Goal: Information Seeking & Learning: Learn about a topic

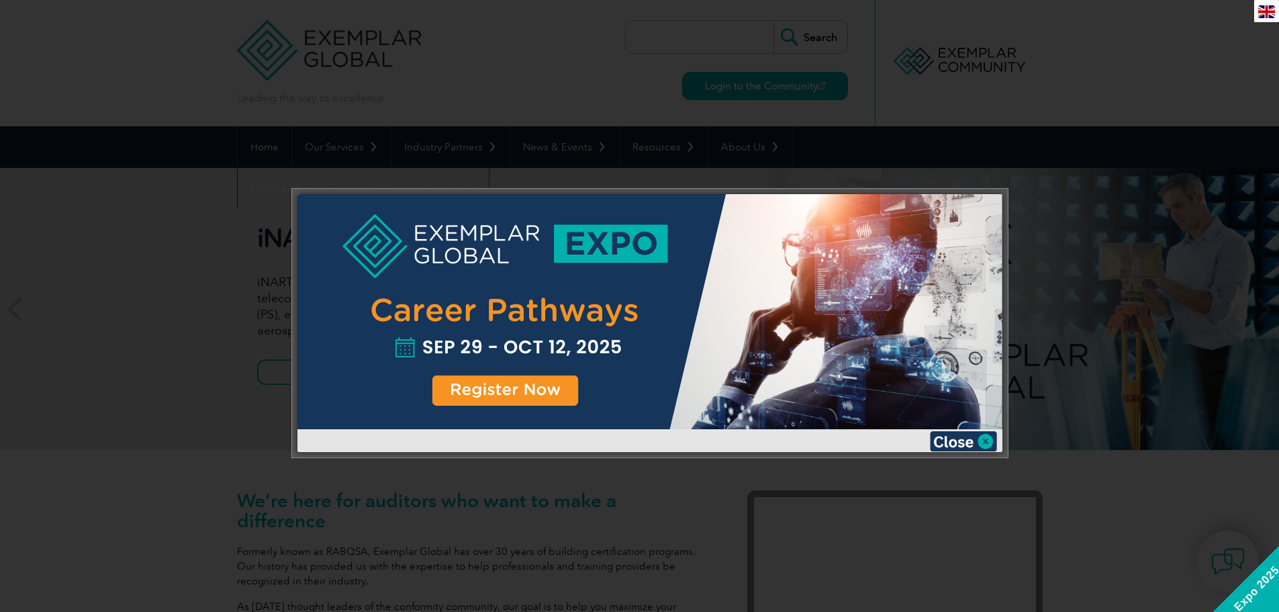
click at [1116, 181] on div at bounding box center [639, 306] width 1279 height 612
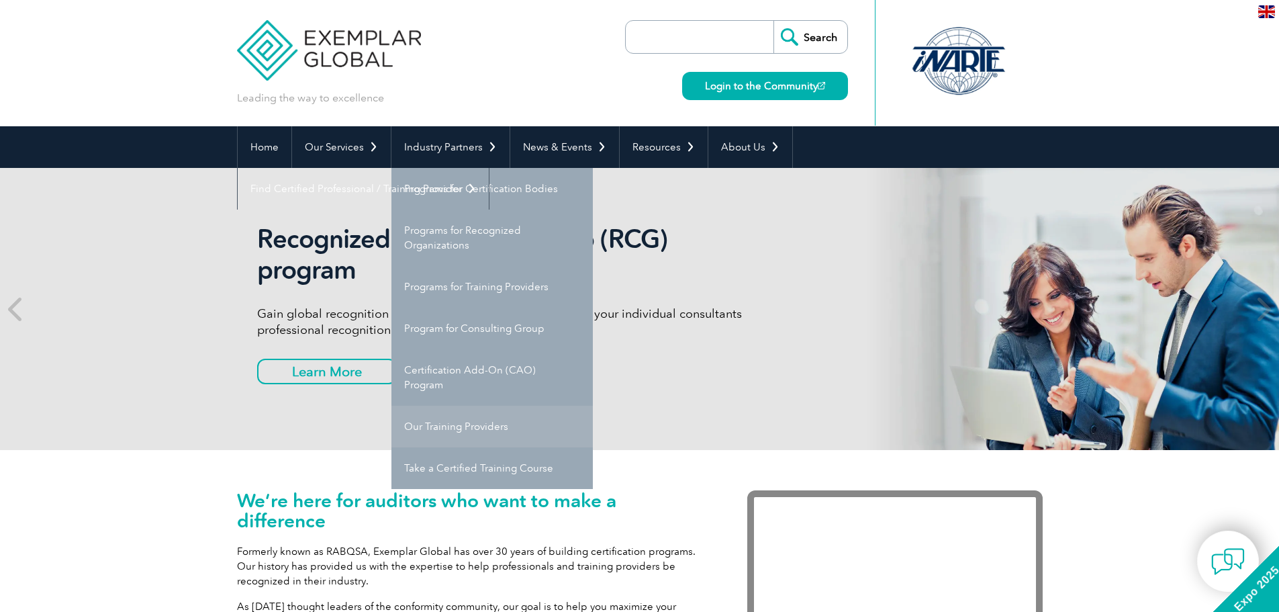
click at [484, 427] on link "Our Training Providers" at bounding box center [491, 427] width 201 height 42
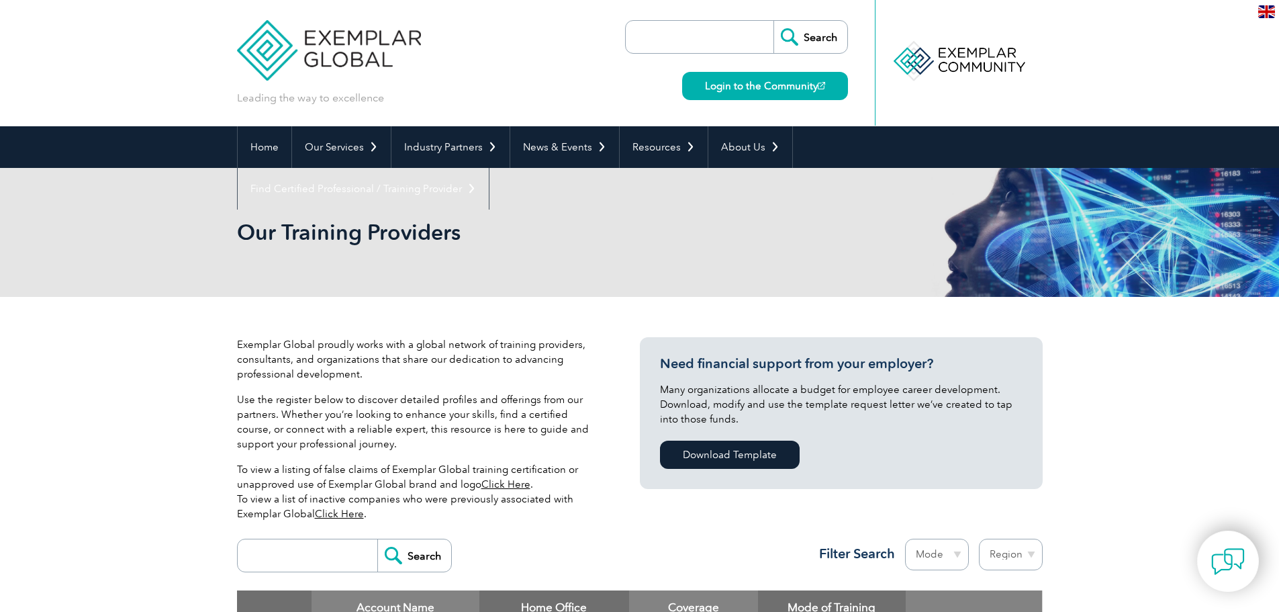
click at [304, 563] on input "search" at bounding box center [310, 555] width 133 height 32
type input "tse"
click at [377, 539] on input "Search" at bounding box center [414, 555] width 74 height 32
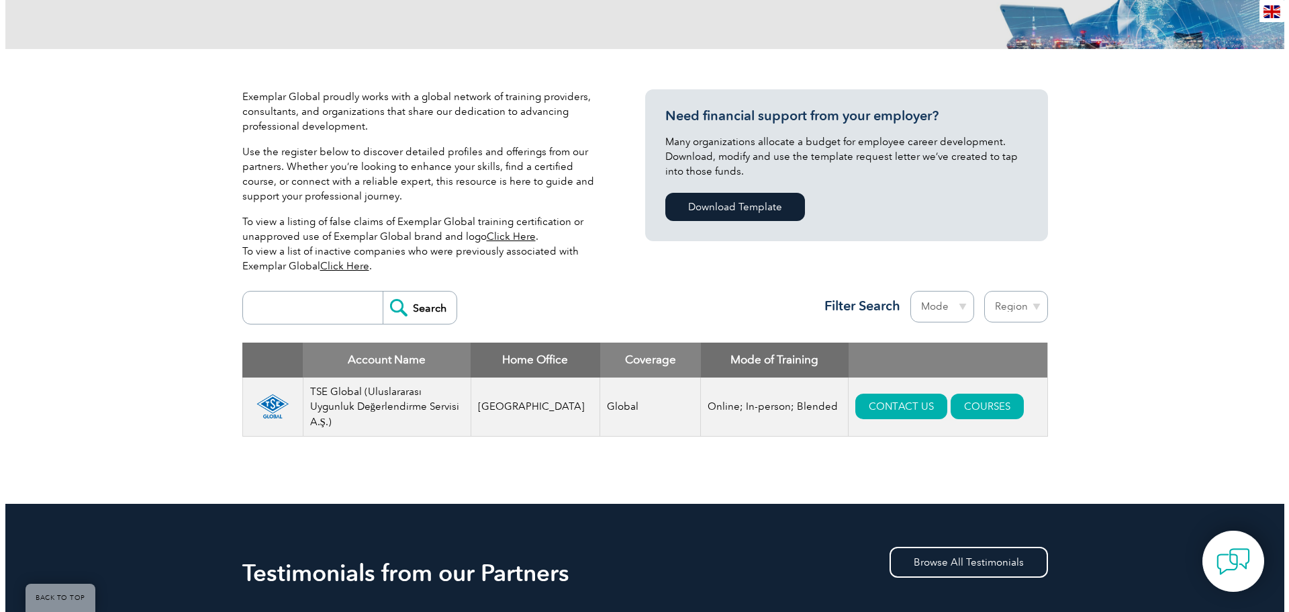
scroll to position [336, 0]
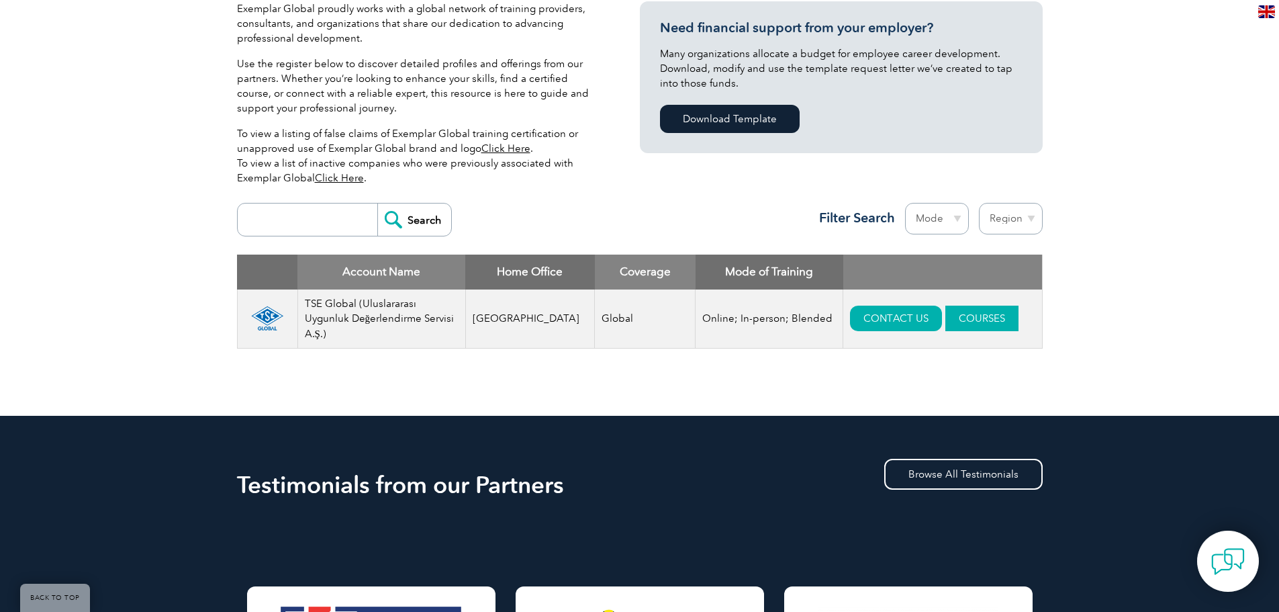
click at [970, 319] on link "COURSES" at bounding box center [981, 318] width 73 height 26
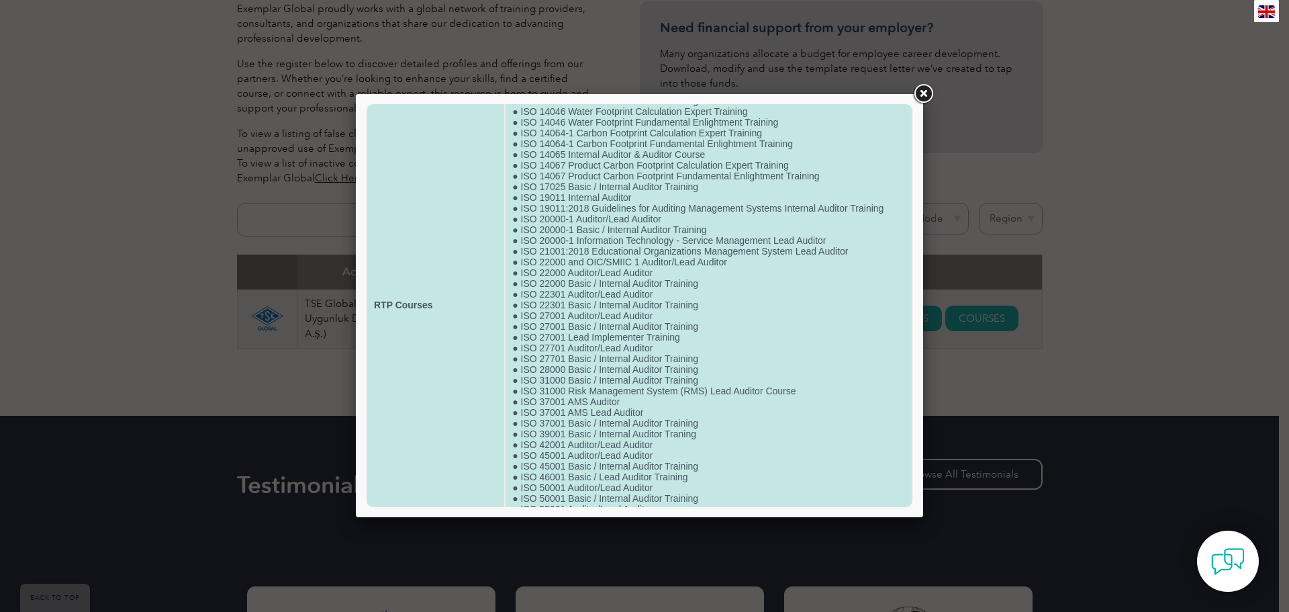
scroll to position [0, 0]
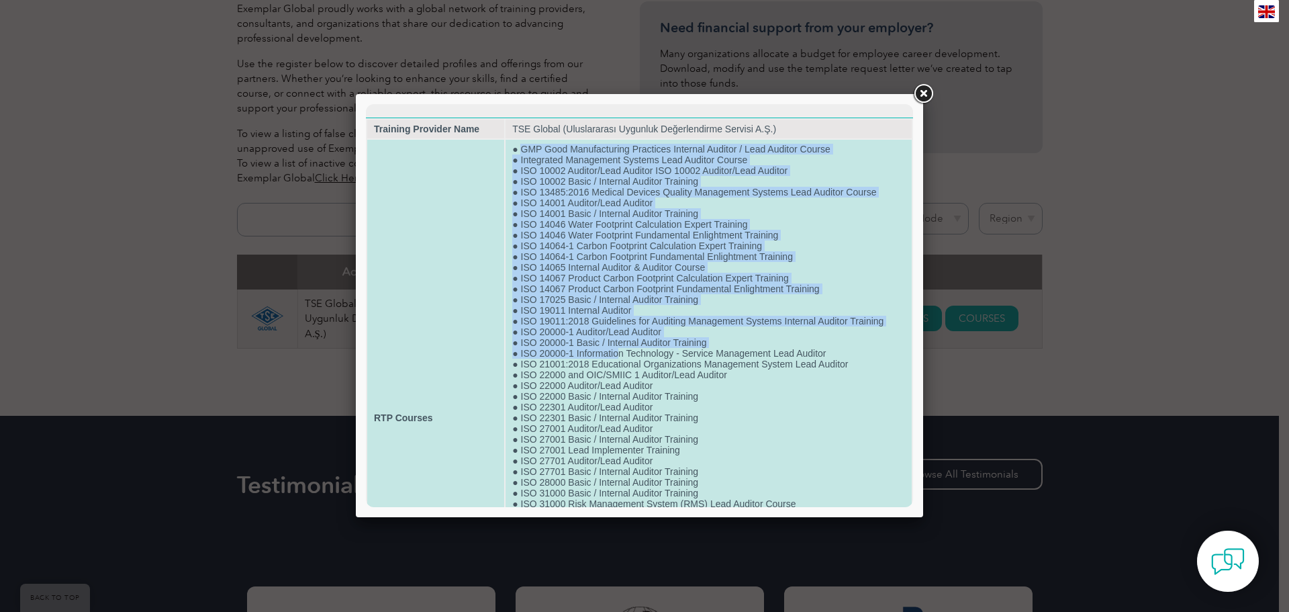
drag, startPoint x: 520, startPoint y: 149, endPoint x: 618, endPoint y: 358, distance: 230.7
click at [618, 358] on td "● GMP Good Manufacturing Practices Internal Auditor / Lead Auditor Course ● Int…" at bounding box center [709, 418] width 406 height 556
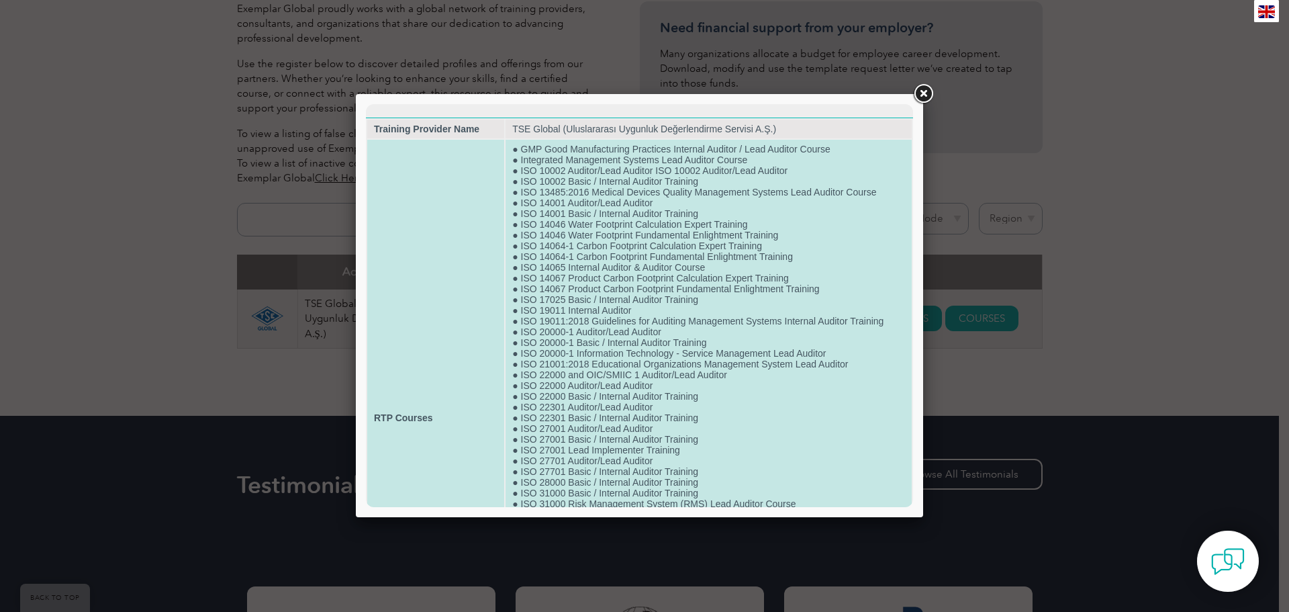
click at [510, 148] on td "● GMP Good Manufacturing Practices Internal Auditor / Lead Auditor Course ● Int…" at bounding box center [709, 418] width 406 height 556
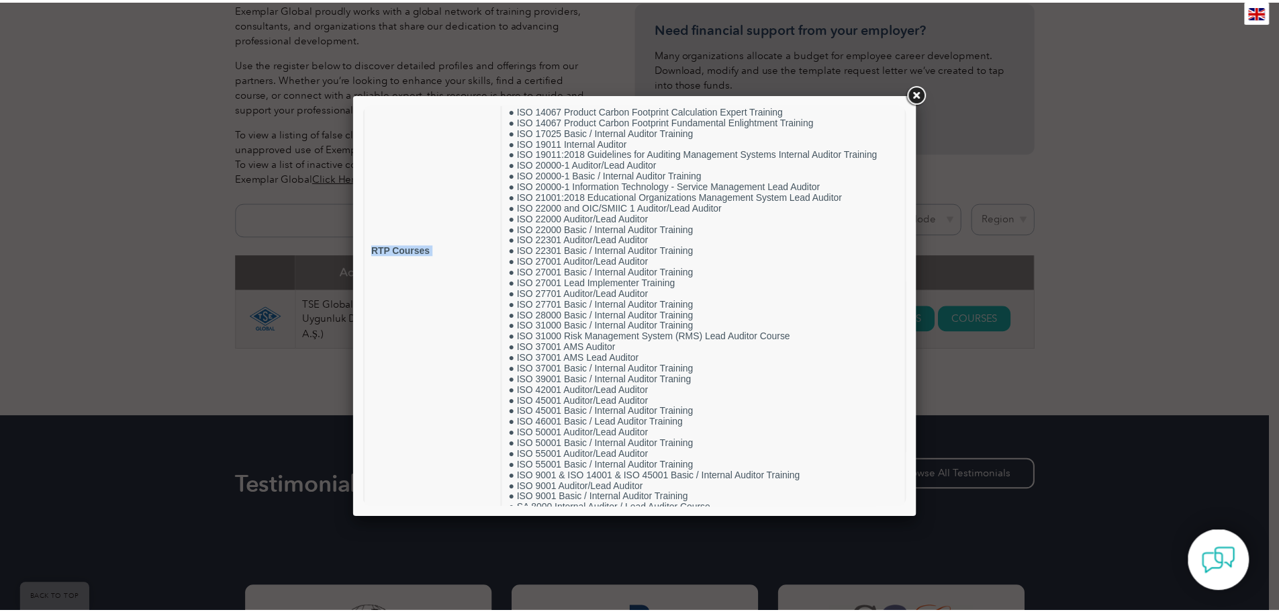
scroll to position [210, 0]
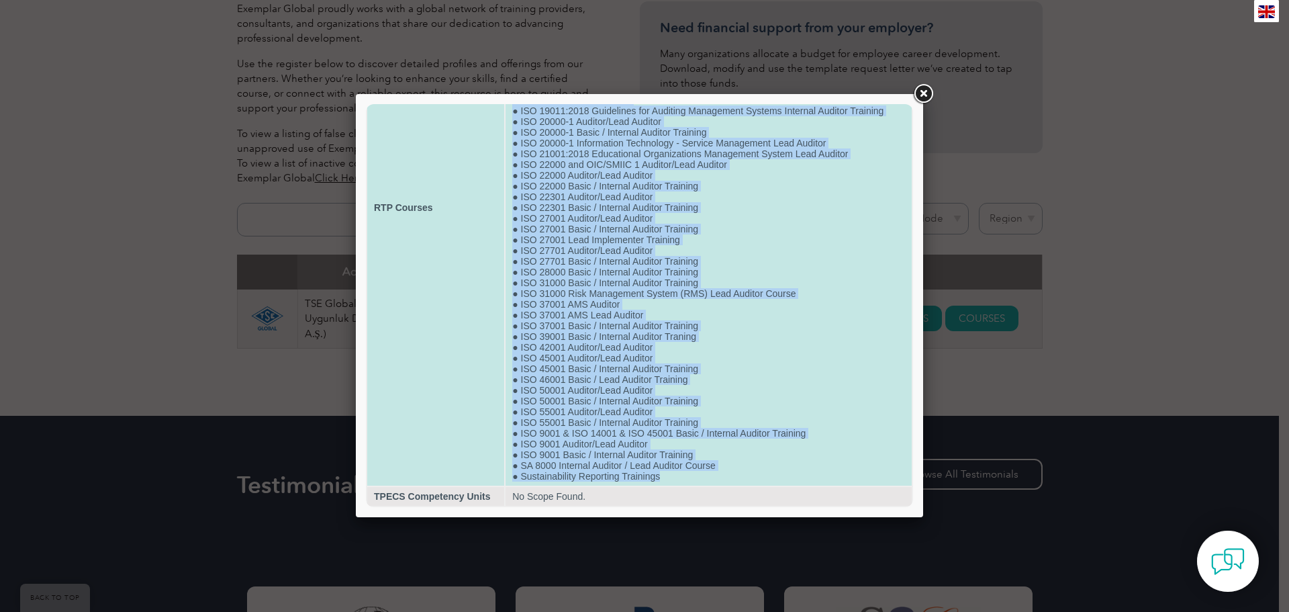
drag, startPoint x: 510, startPoint y: 148, endPoint x: 706, endPoint y: 475, distance: 381.3
click at [706, 475] on td "● GMP Good Manufacturing Practices Internal Auditor / Lead Auditor Course ● Int…" at bounding box center [709, 208] width 406 height 556
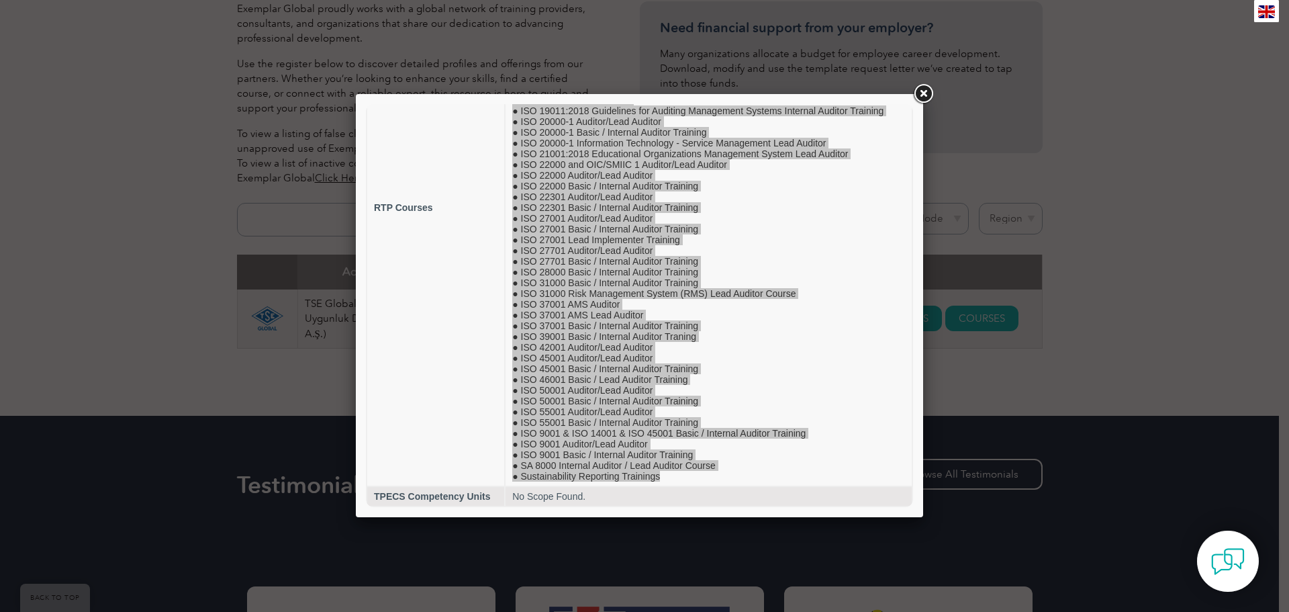
click at [926, 95] on link at bounding box center [923, 94] width 24 height 24
